Goal: Transaction & Acquisition: Purchase product/service

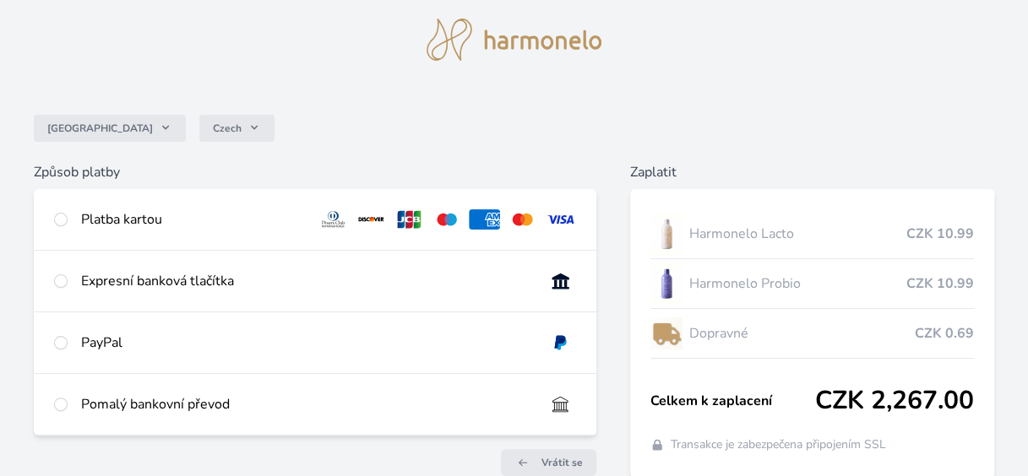
scroll to position [84, 0]
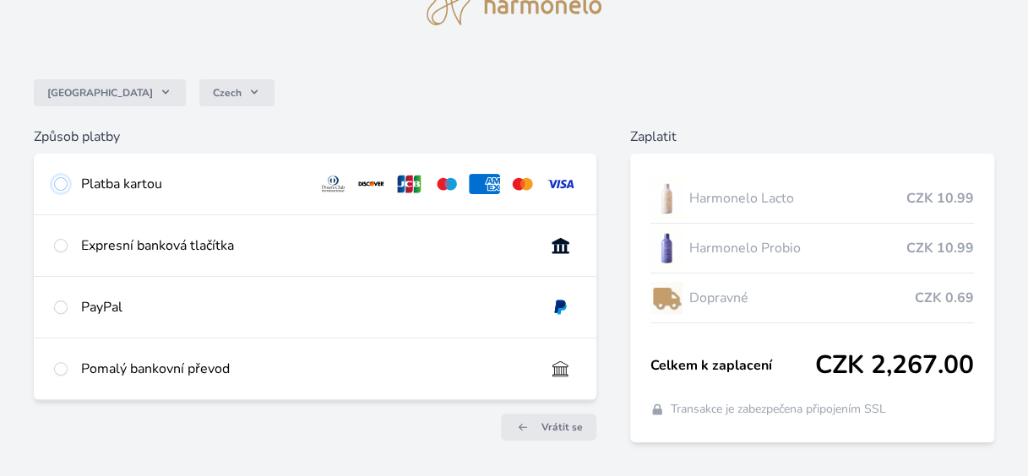
click at [59, 187] on input "radio" at bounding box center [61, 184] width 14 height 14
radio input "true"
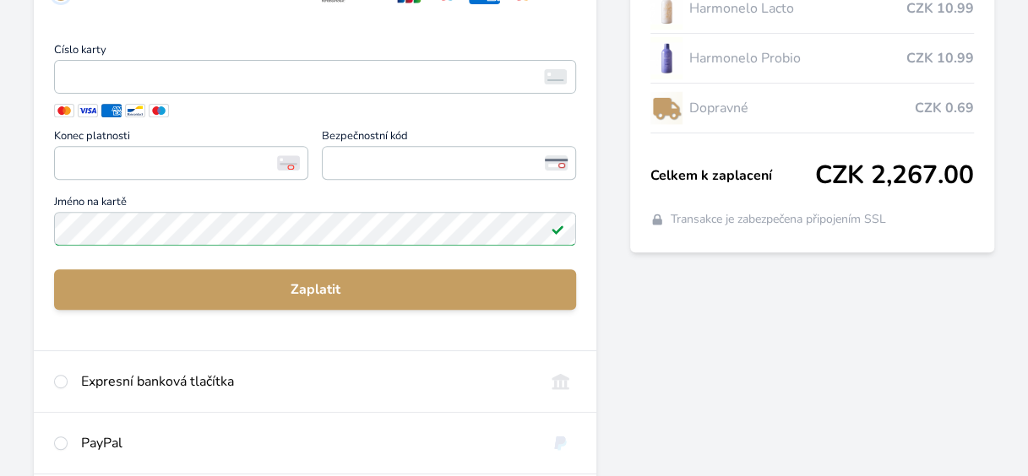
scroll to position [169, 0]
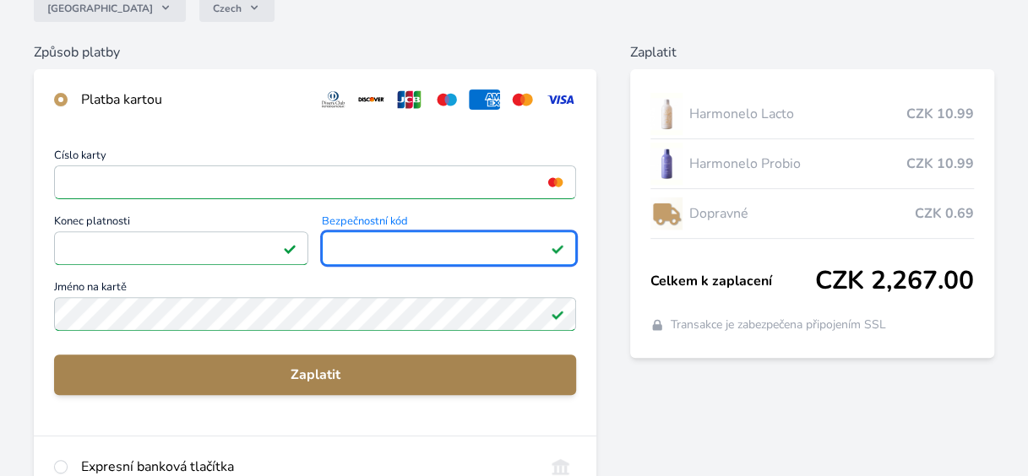
click at [319, 370] on span "Zaplatit" at bounding box center [315, 375] width 495 height 20
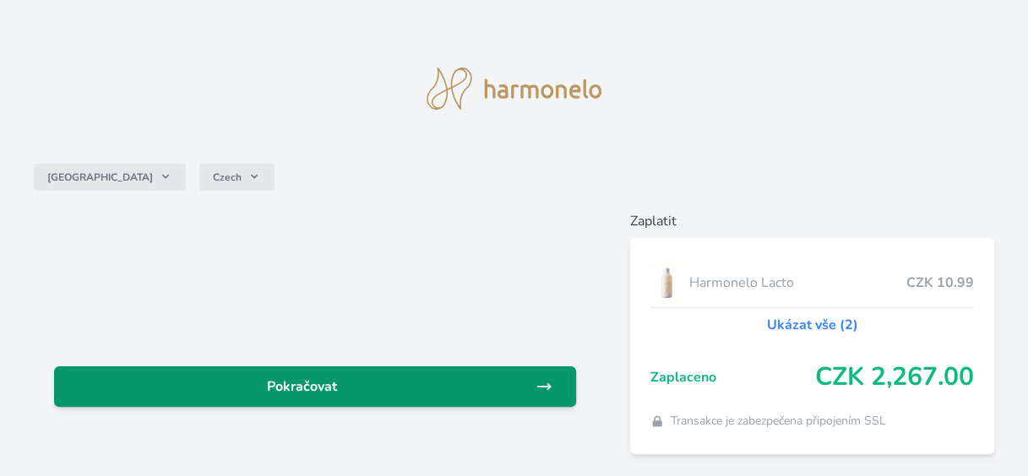
click at [299, 382] on span "Pokračovat" at bounding box center [302, 387] width 468 height 20
